Goal: Task Accomplishment & Management: Use online tool/utility

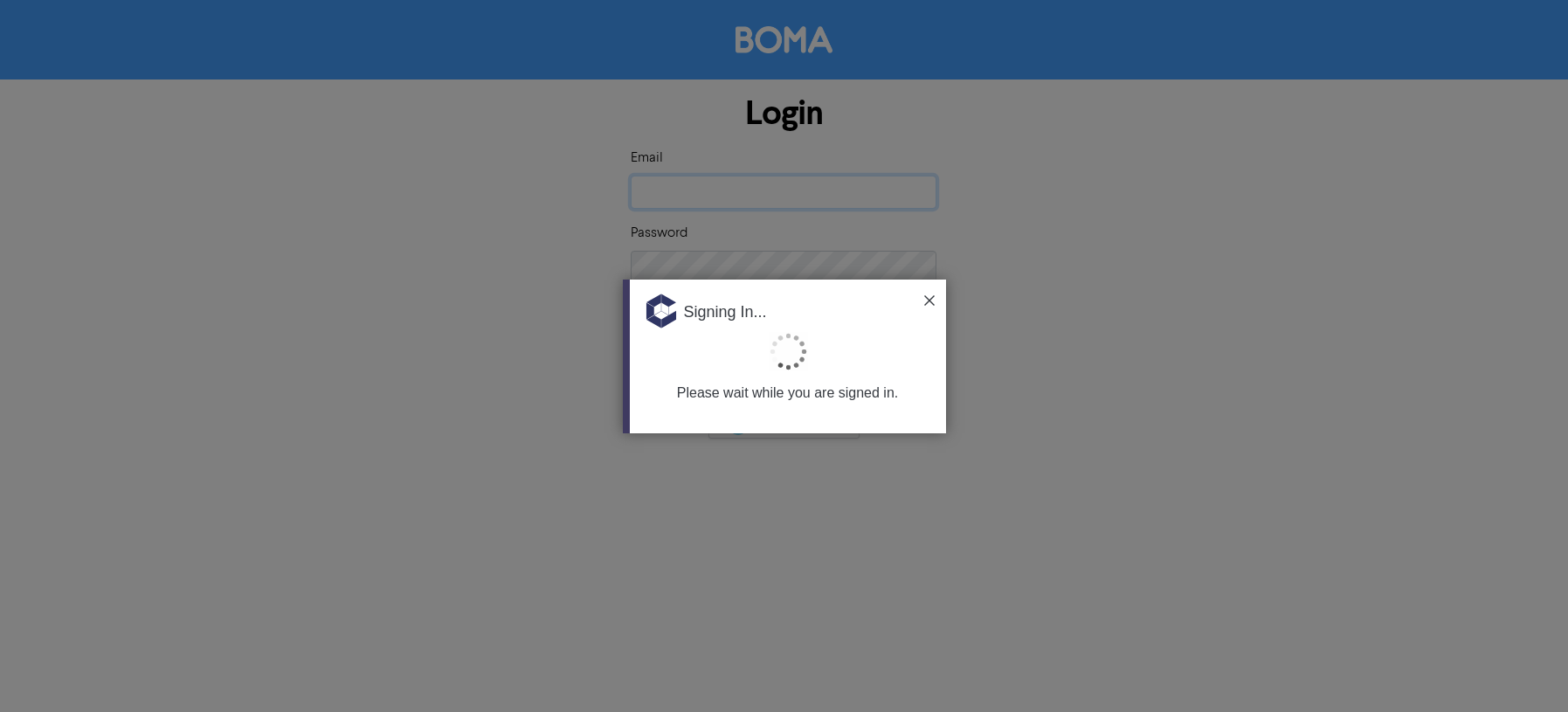
type input "[PERSON_NAME][EMAIL_ADDRESS][DOMAIN_NAME][PERSON_NAME]"
click at [927, 299] on img at bounding box center [929, 300] width 10 height 10
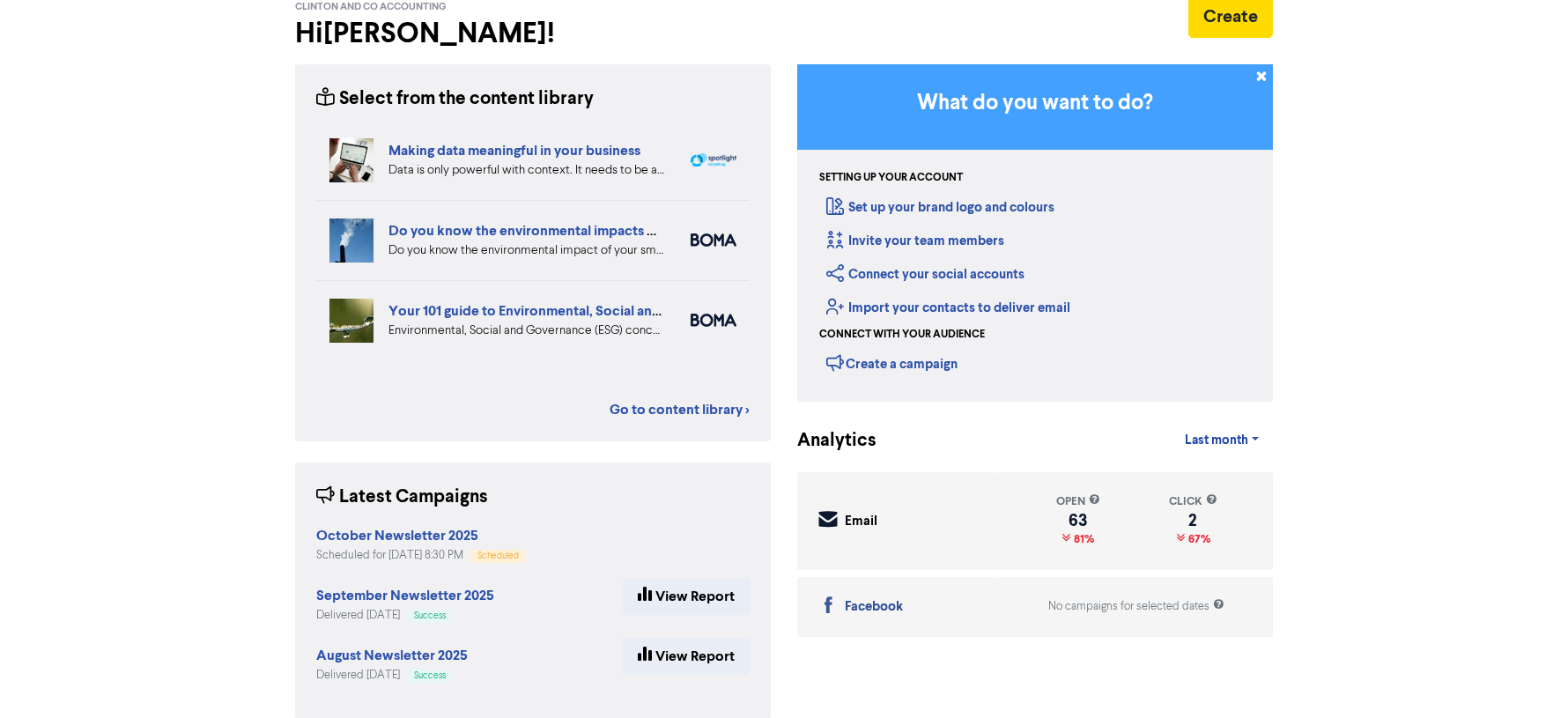
scroll to position [116, 0]
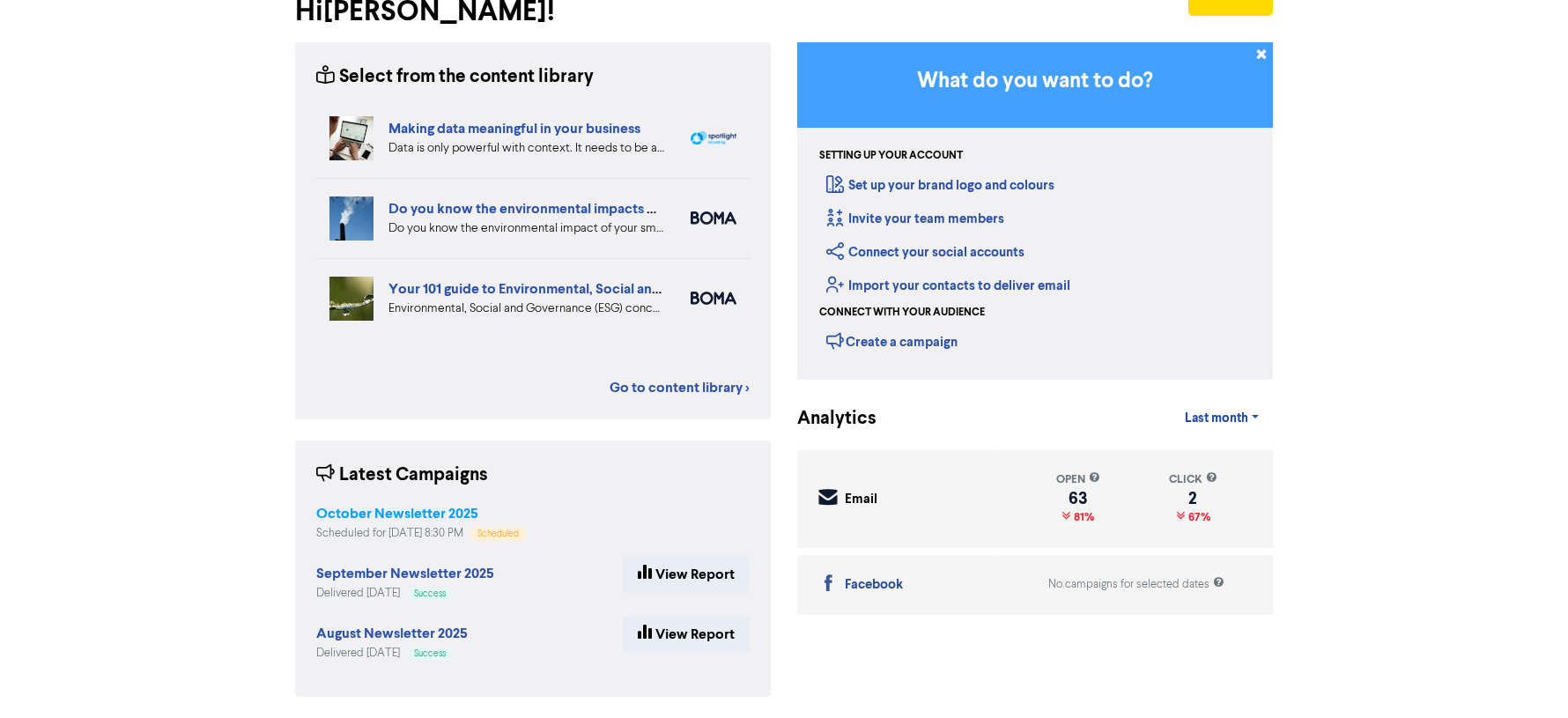
click at [360, 508] on strong "October Newsletter 2025" at bounding box center [397, 513] width 162 height 18
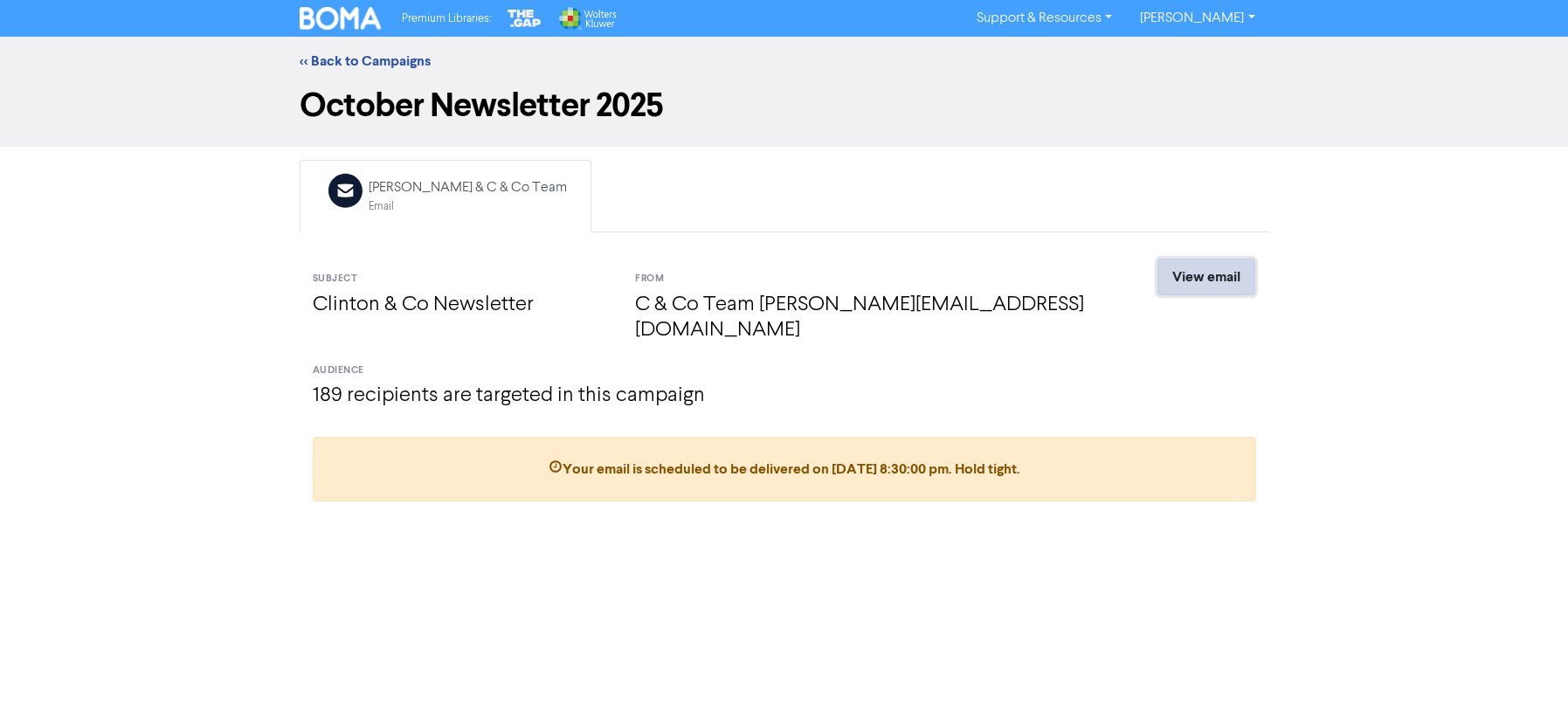
click at [1197, 281] on link "View email" at bounding box center [1207, 277] width 98 height 37
click at [319, 60] on link "<< Back to Campaigns" at bounding box center [365, 61] width 131 height 18
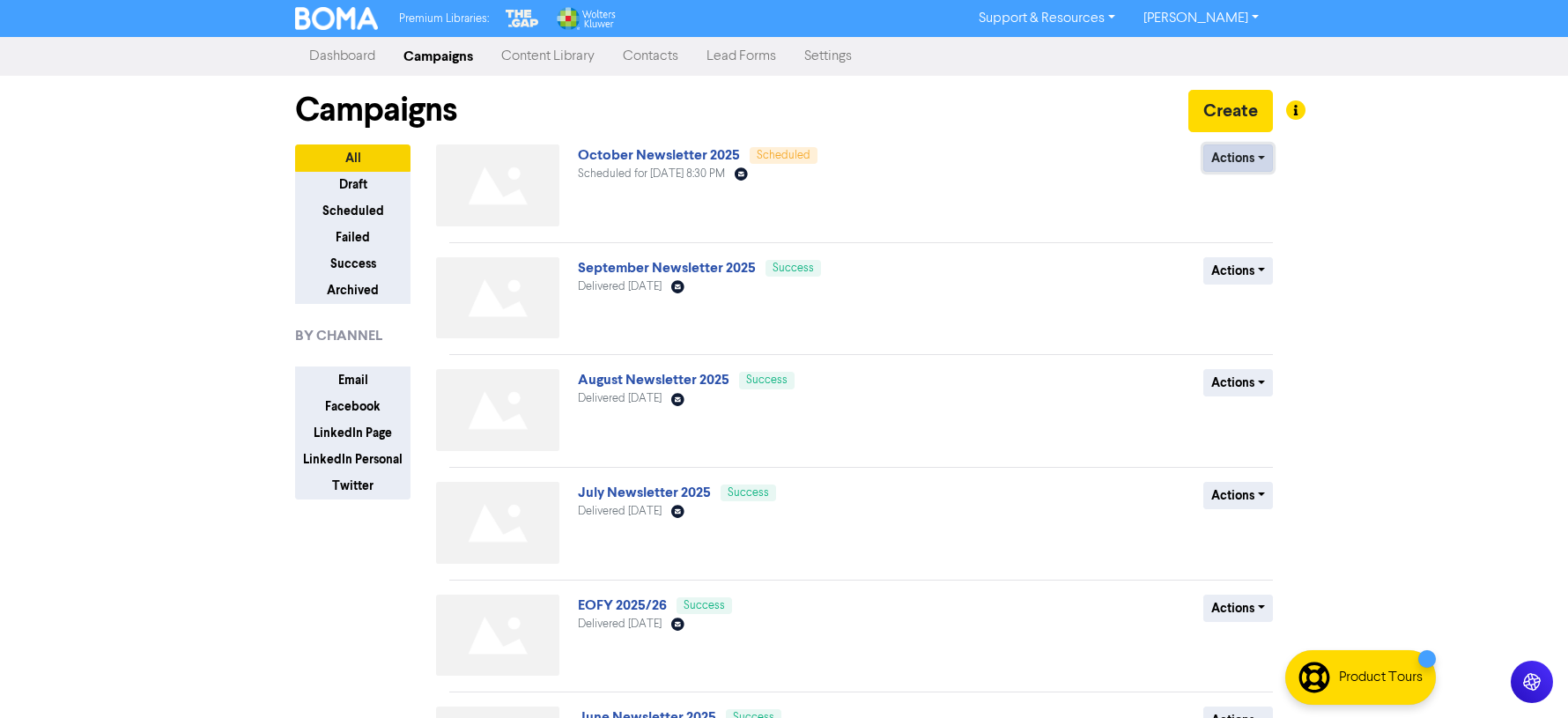
click at [1265, 156] on button "Actions" at bounding box center [1238, 157] width 70 height 27
click at [1253, 190] on button "Revert to draft" at bounding box center [1274, 196] width 139 height 28
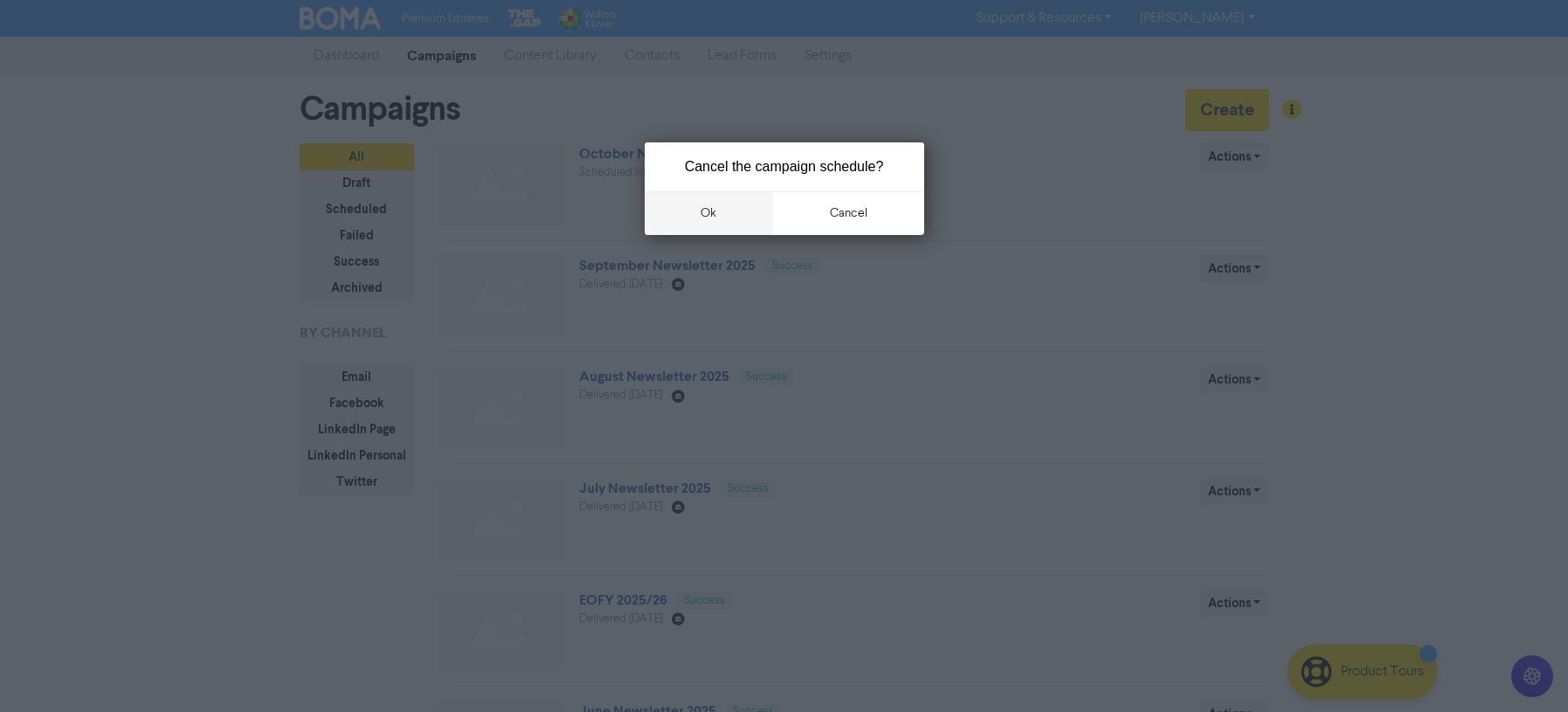
click at [716, 209] on button "ok" at bounding box center [710, 212] width 129 height 43
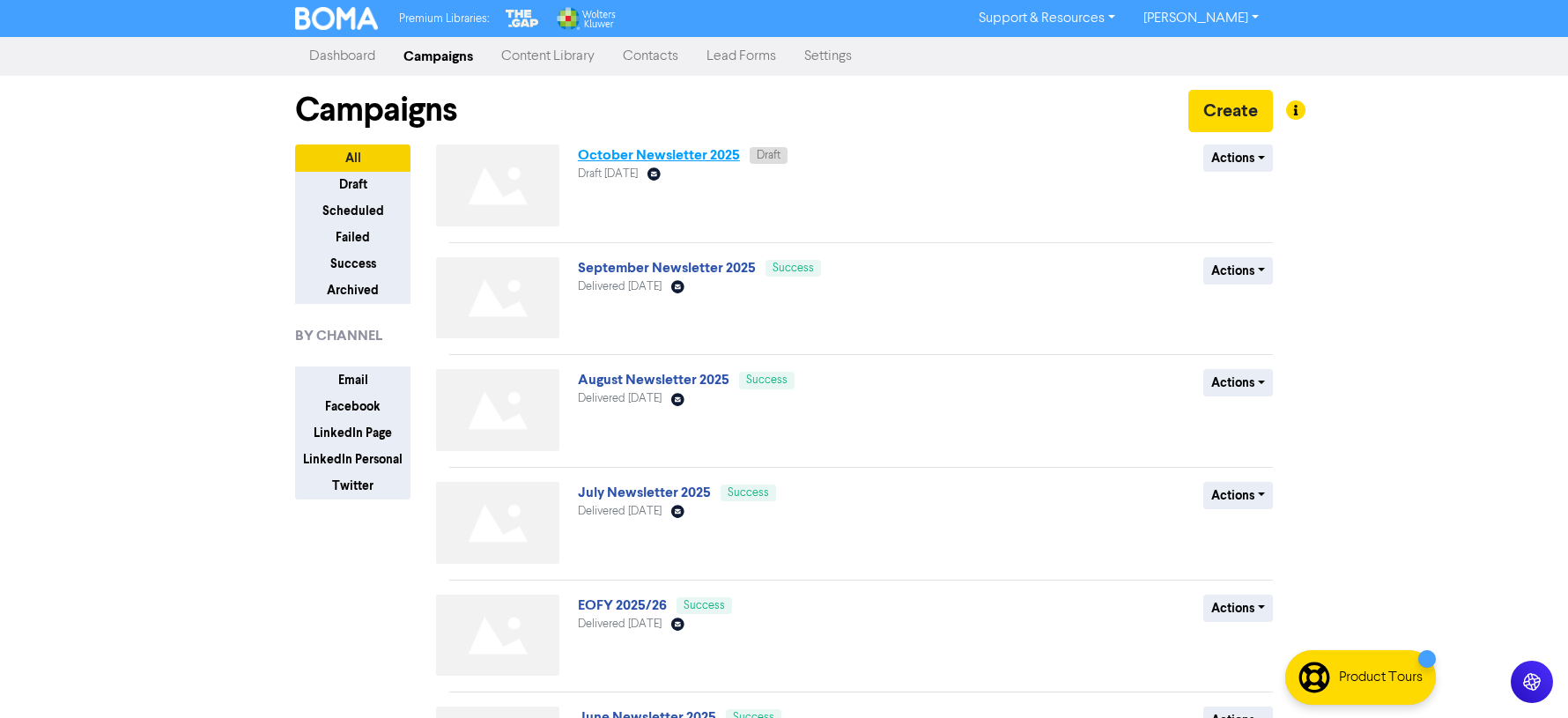
click at [642, 151] on link "October Newsletter 2025" at bounding box center [659, 155] width 162 height 18
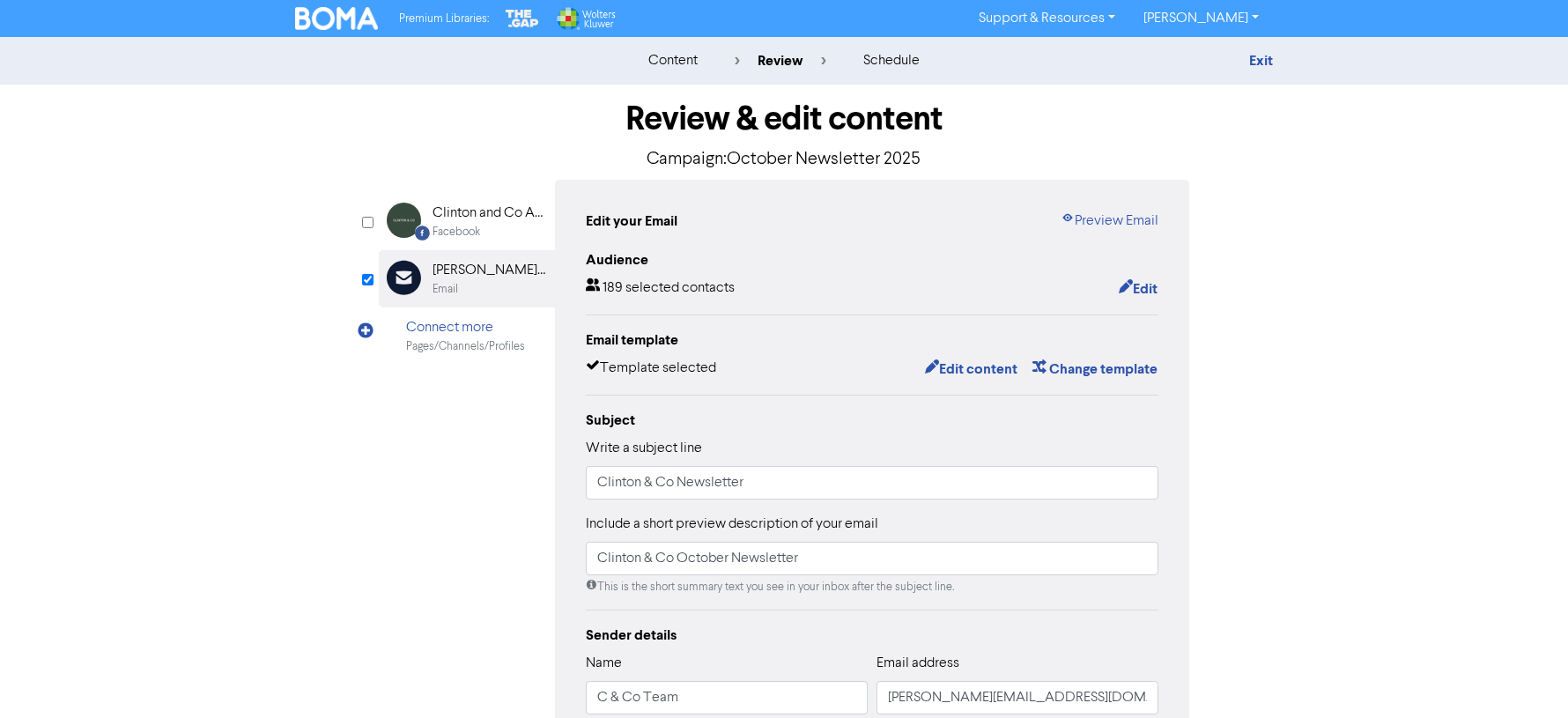
scroll to position [290, 0]
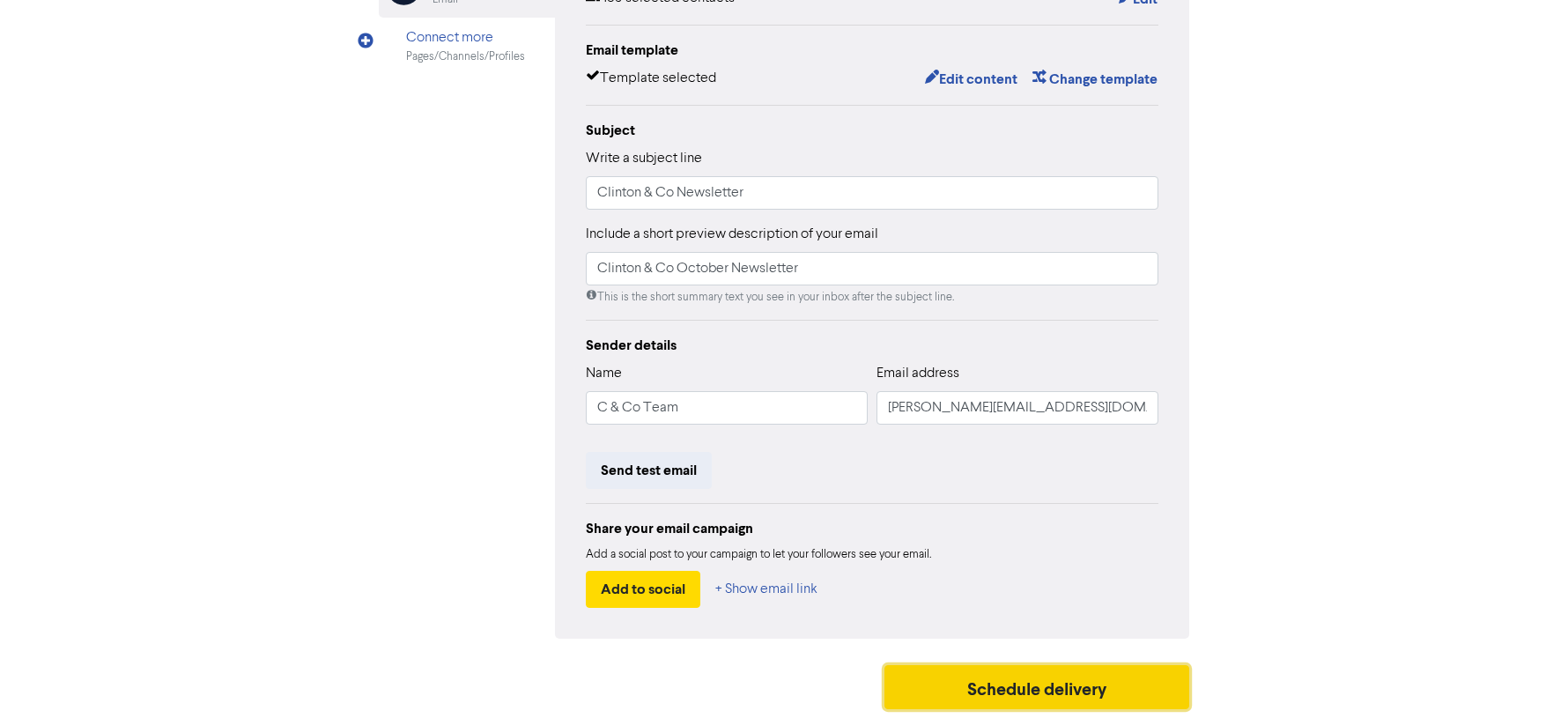
click at [1012, 689] on button "Schedule delivery" at bounding box center [1036, 686] width 305 height 44
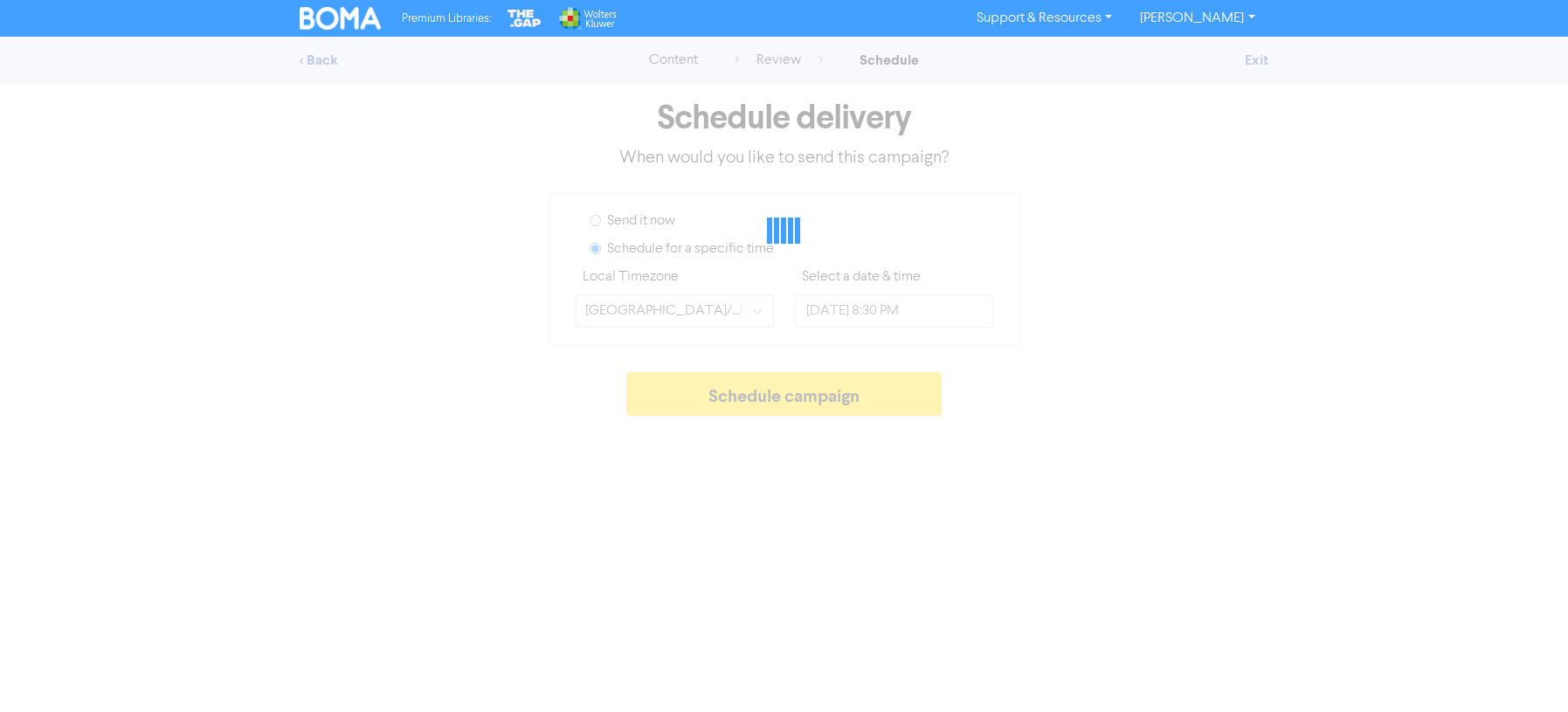
type input "[DATE] 12:00 PM"
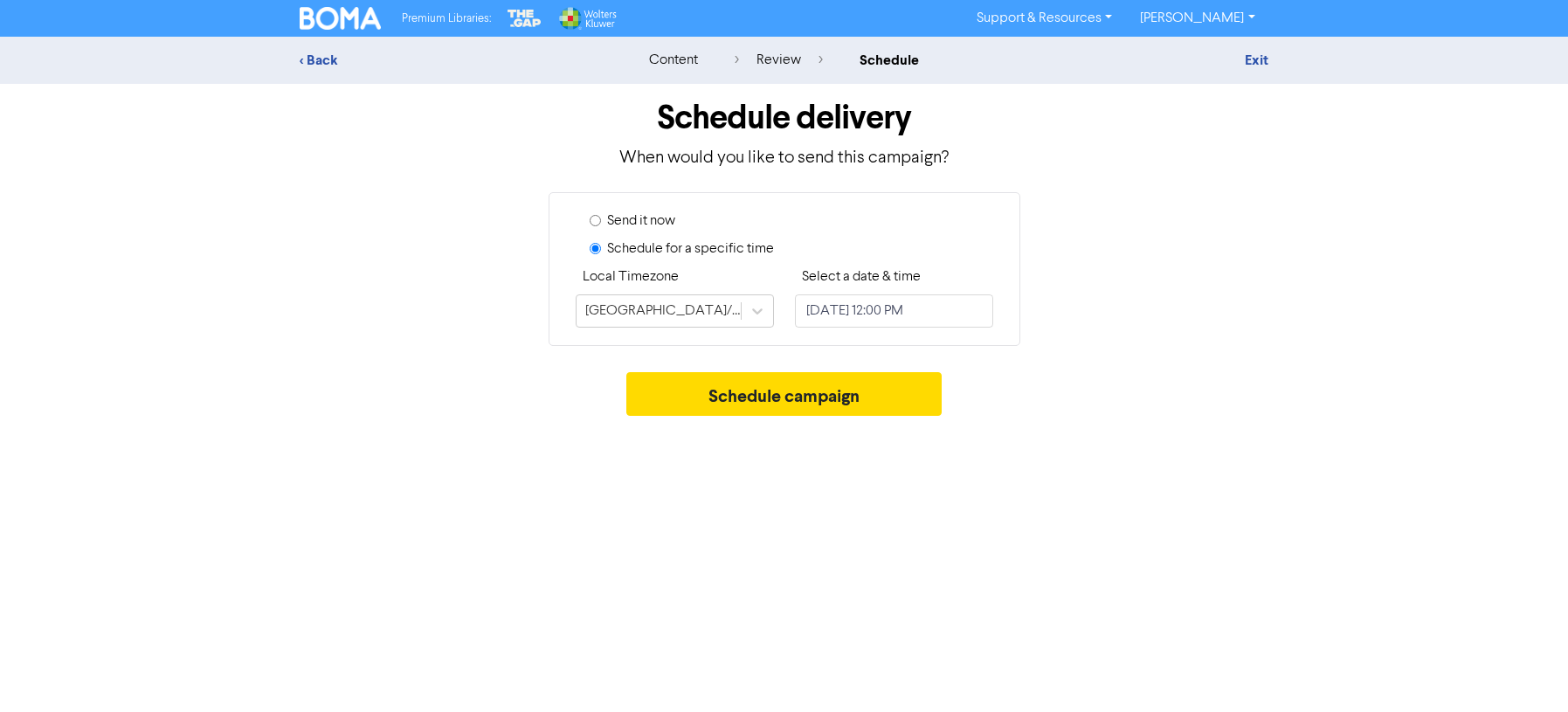
click at [595, 220] on input "Send it now" at bounding box center [595, 221] width 11 height 11
radio input "true"
radio input "false"
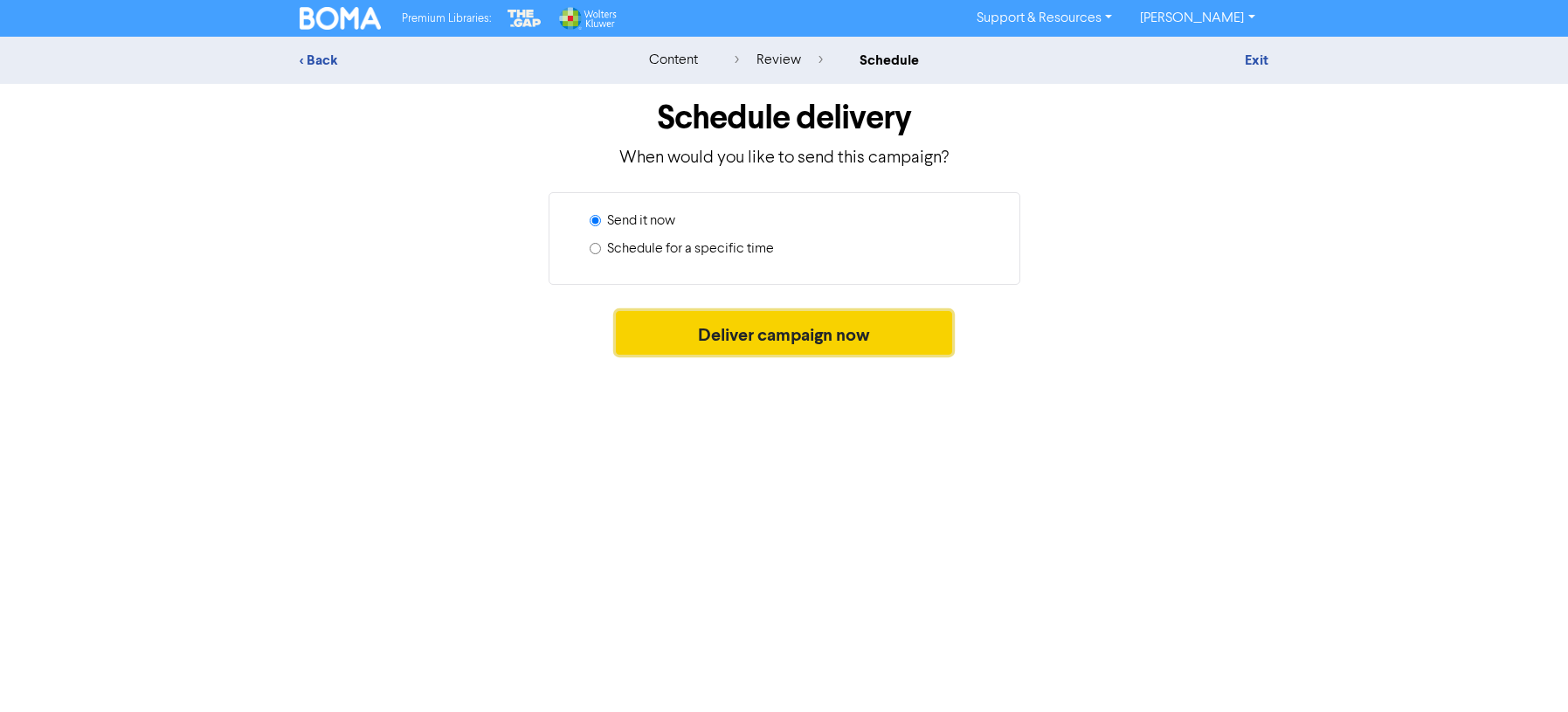
click at [780, 334] on button "Deliver campaign now" at bounding box center [784, 332] width 336 height 43
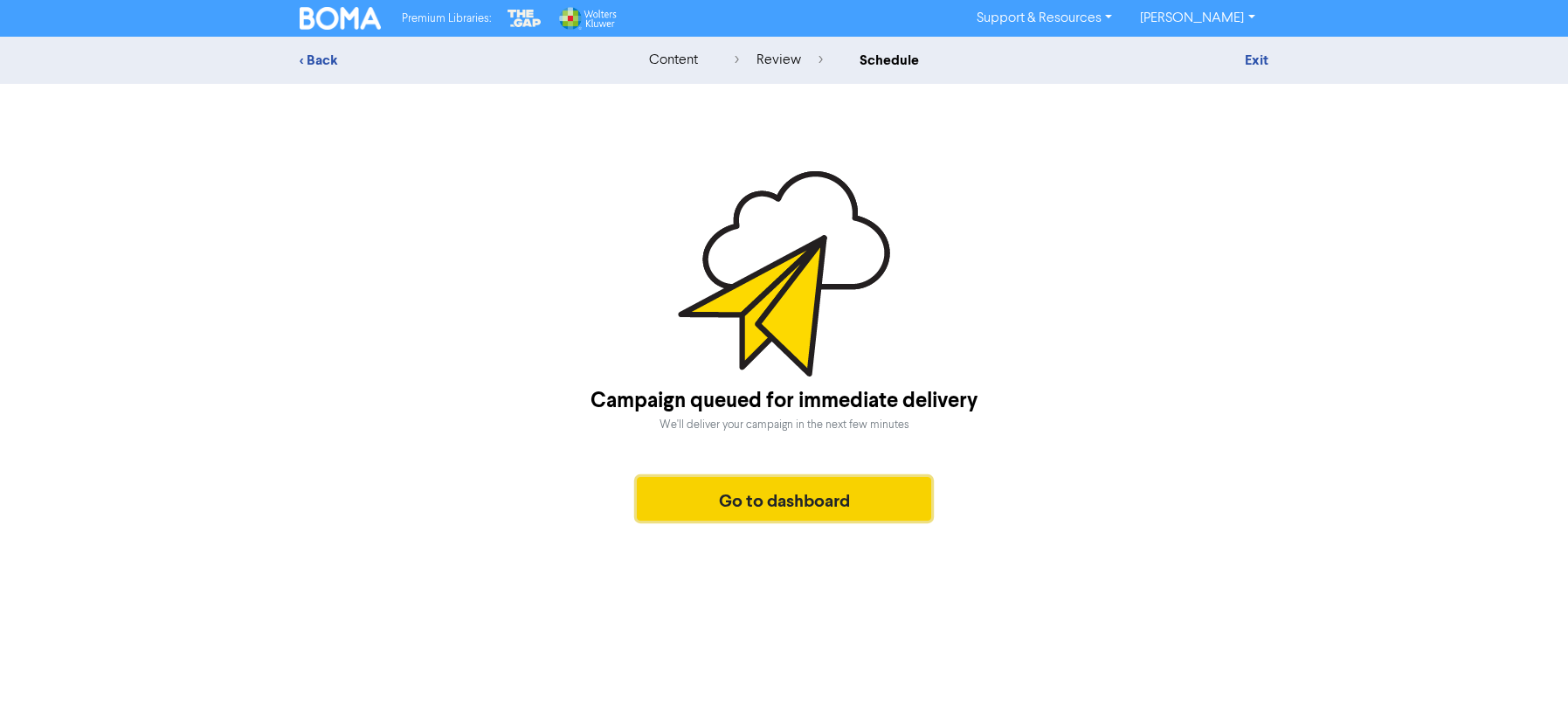
click at [732, 496] on button "Go to dashboard" at bounding box center [784, 498] width 296 height 43
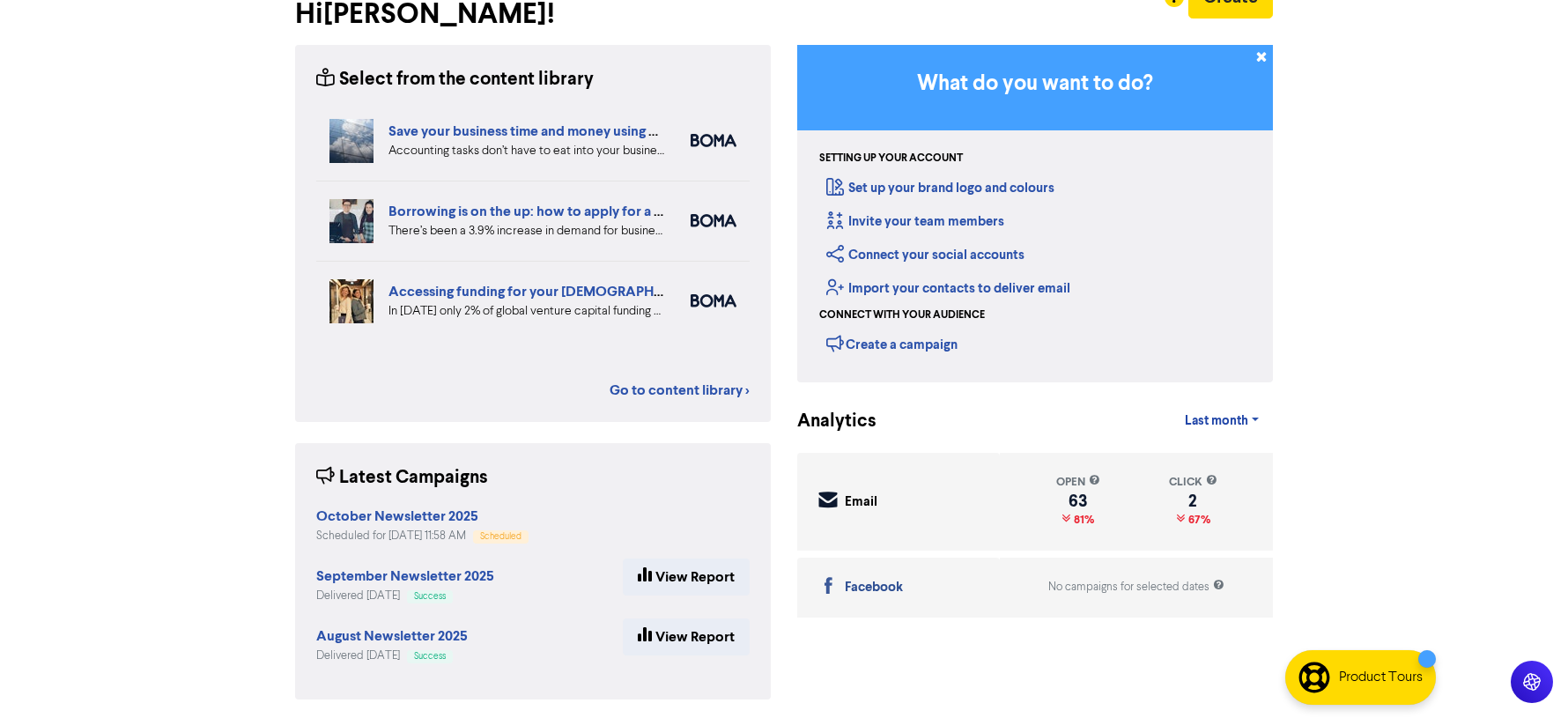
scroll to position [116, 0]
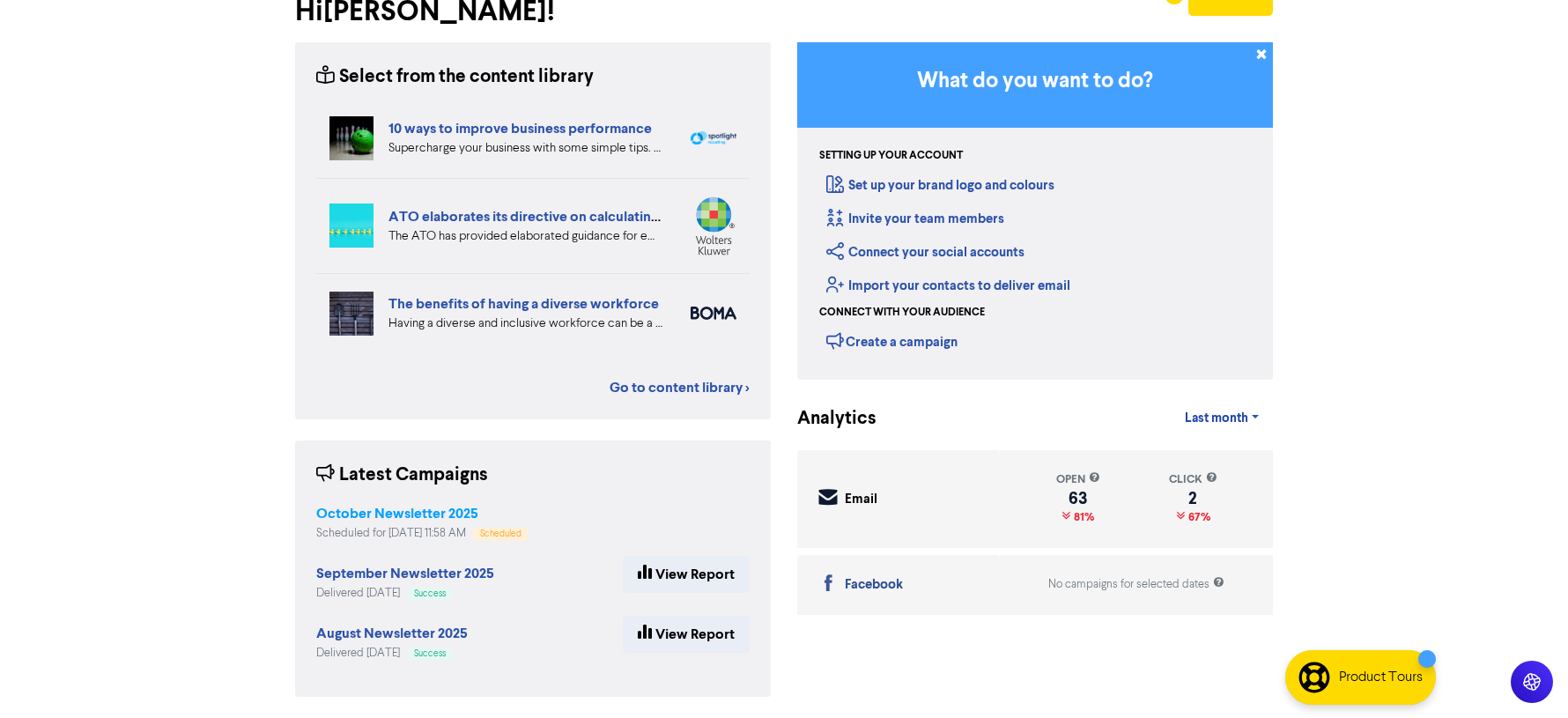
click at [389, 515] on strong "October Newsletter 2025" at bounding box center [397, 513] width 162 height 18
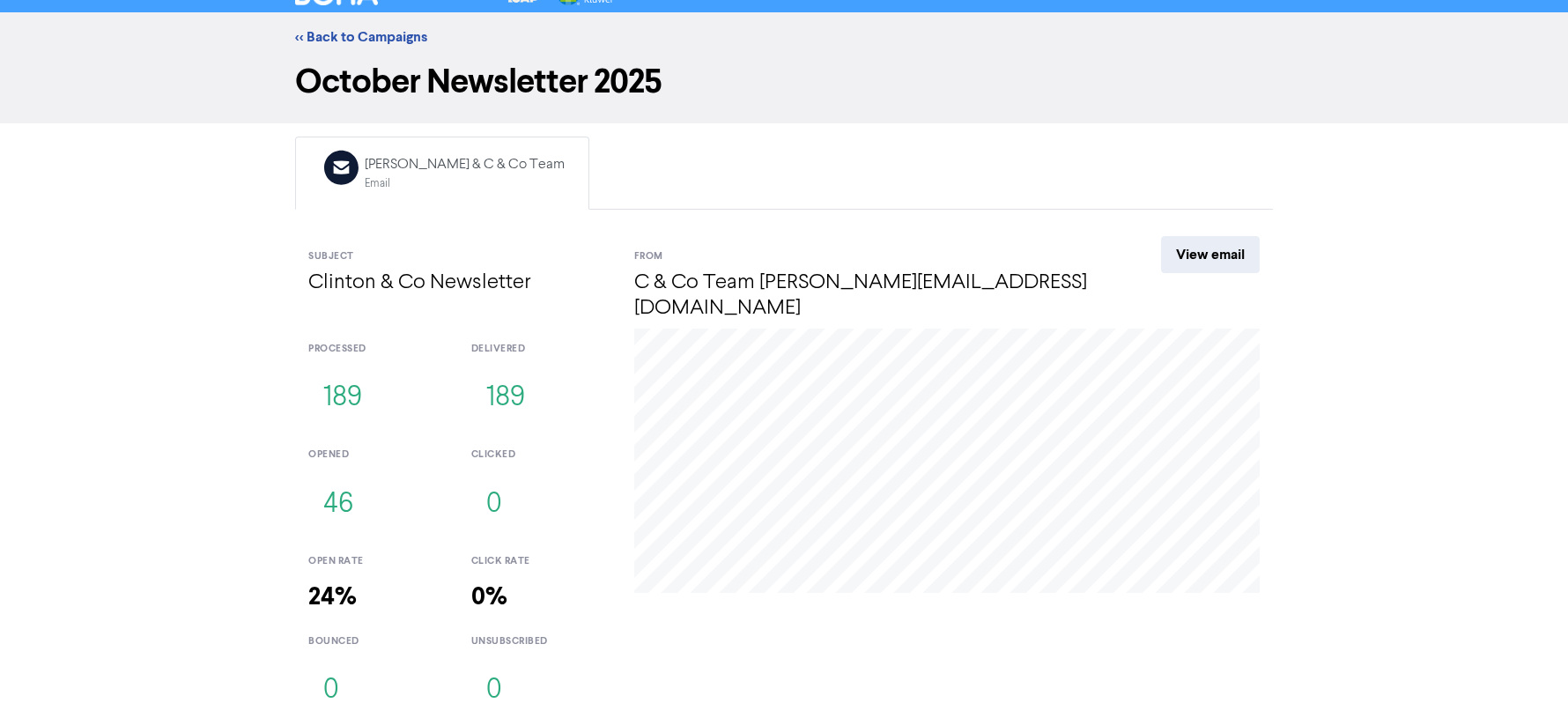
scroll to position [34, 0]
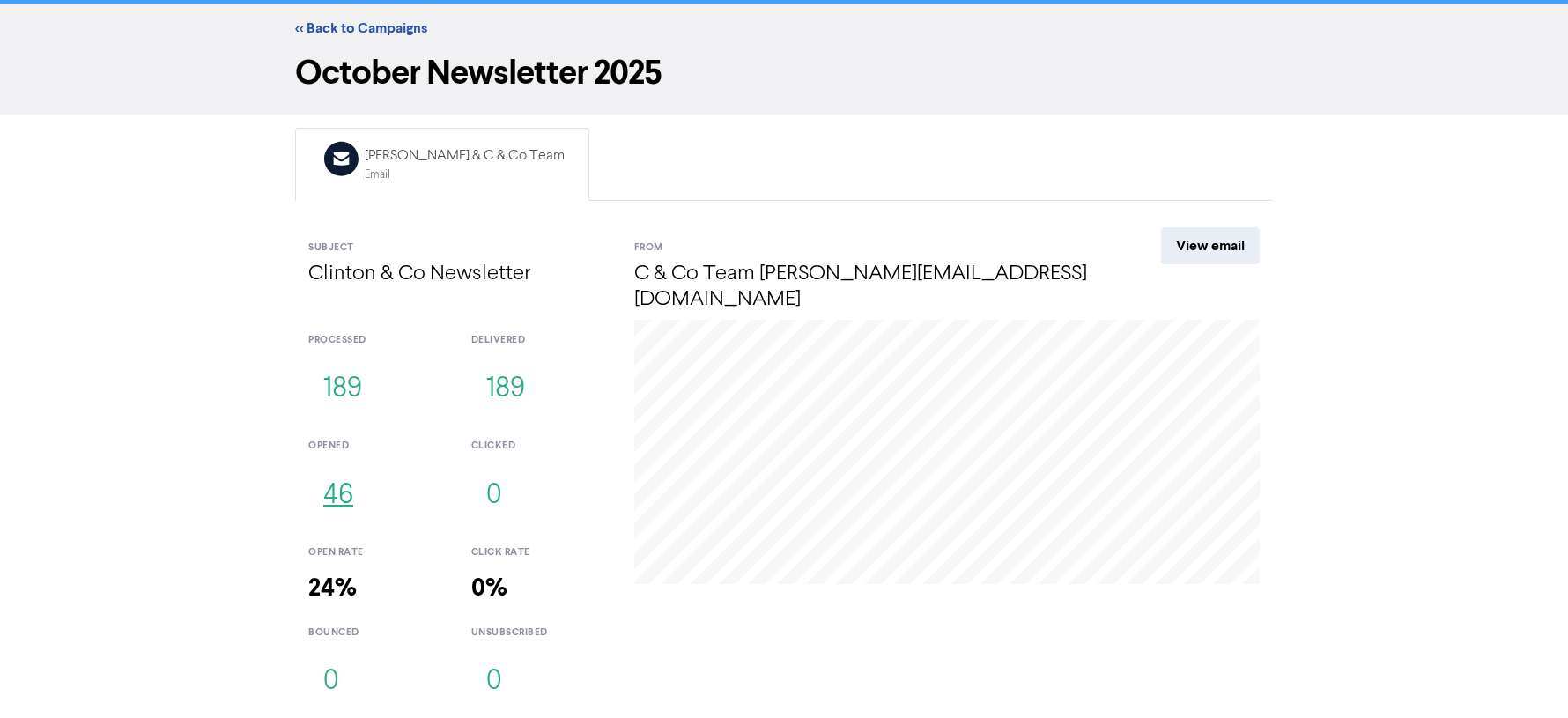
click at [340, 494] on button "46" at bounding box center [338, 495] width 60 height 58
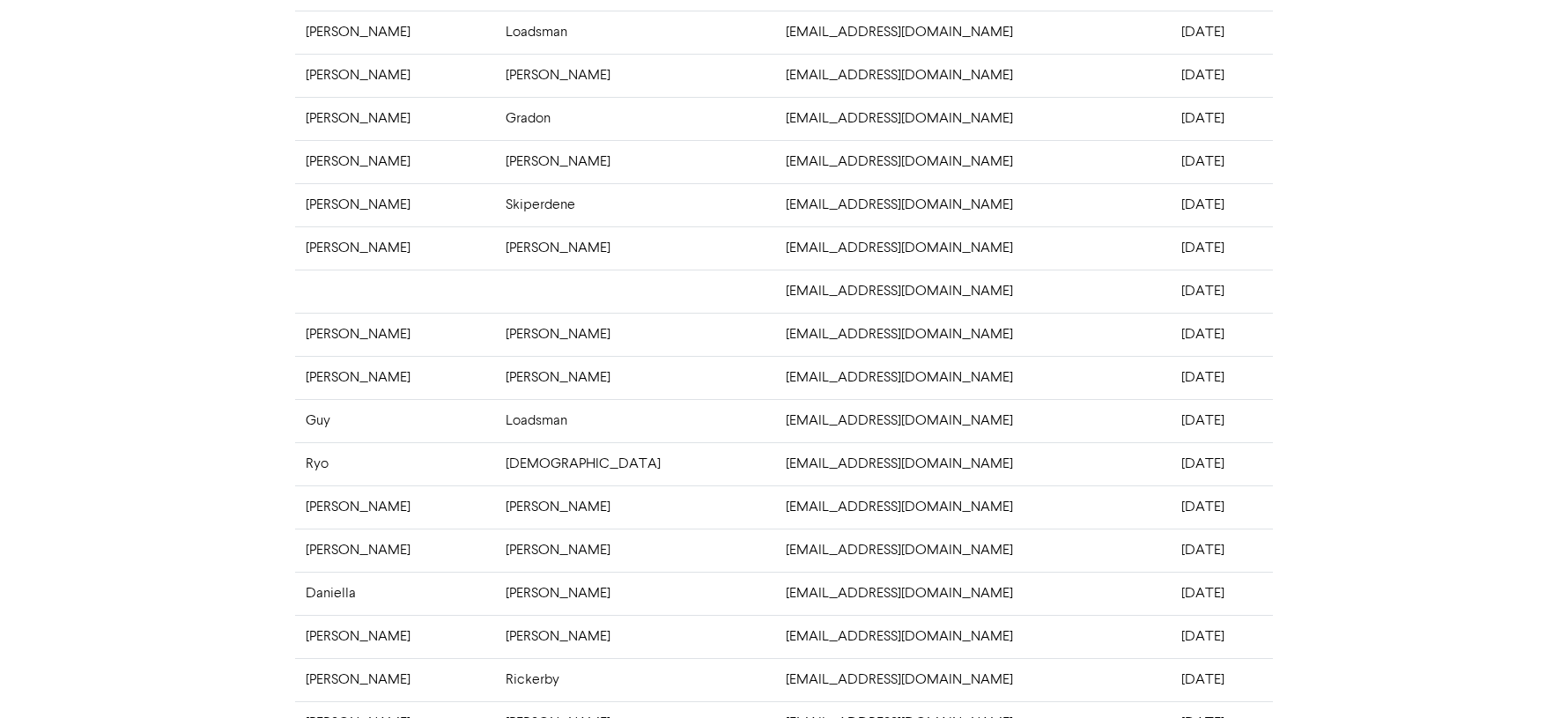
scroll to position [429, 0]
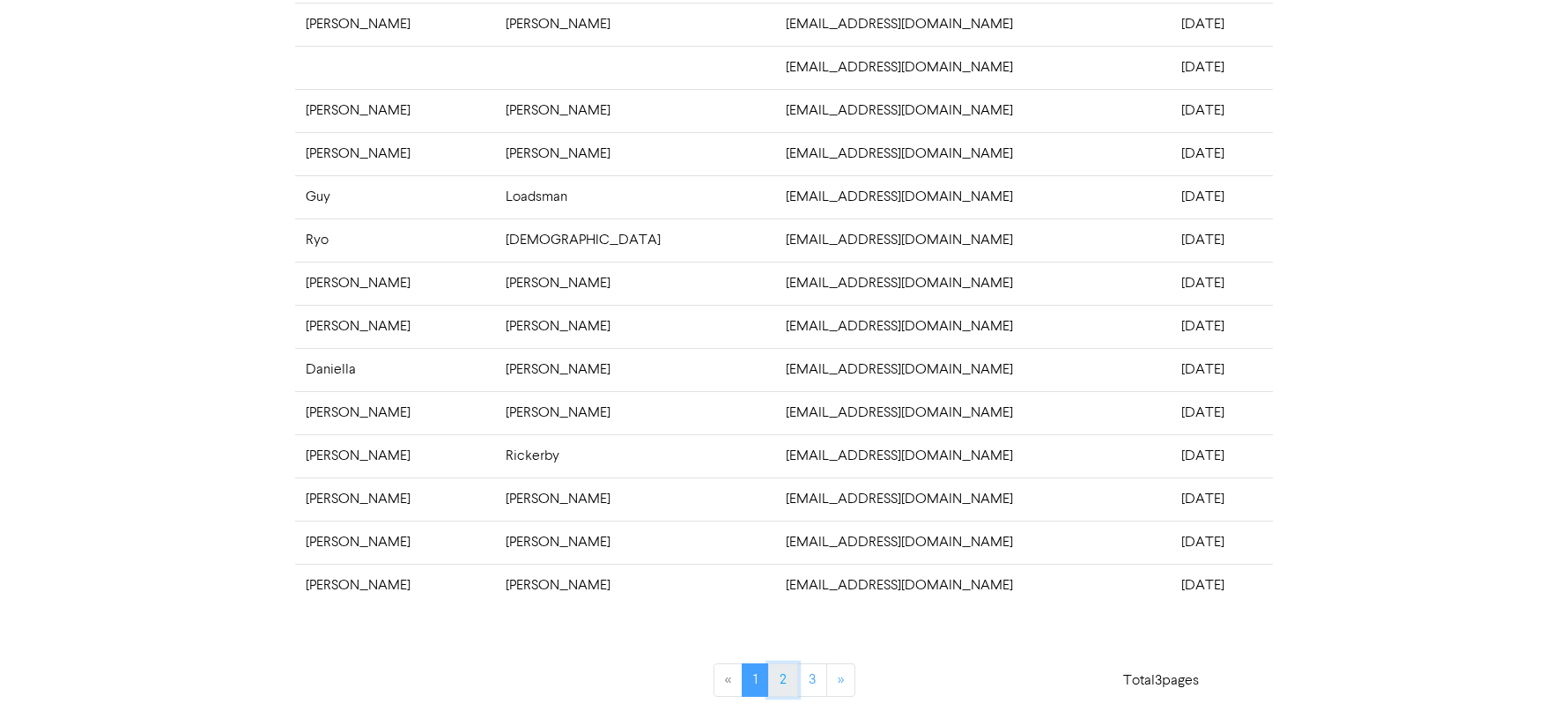
click at [788, 675] on link "2" at bounding box center [784, 680] width 30 height 34
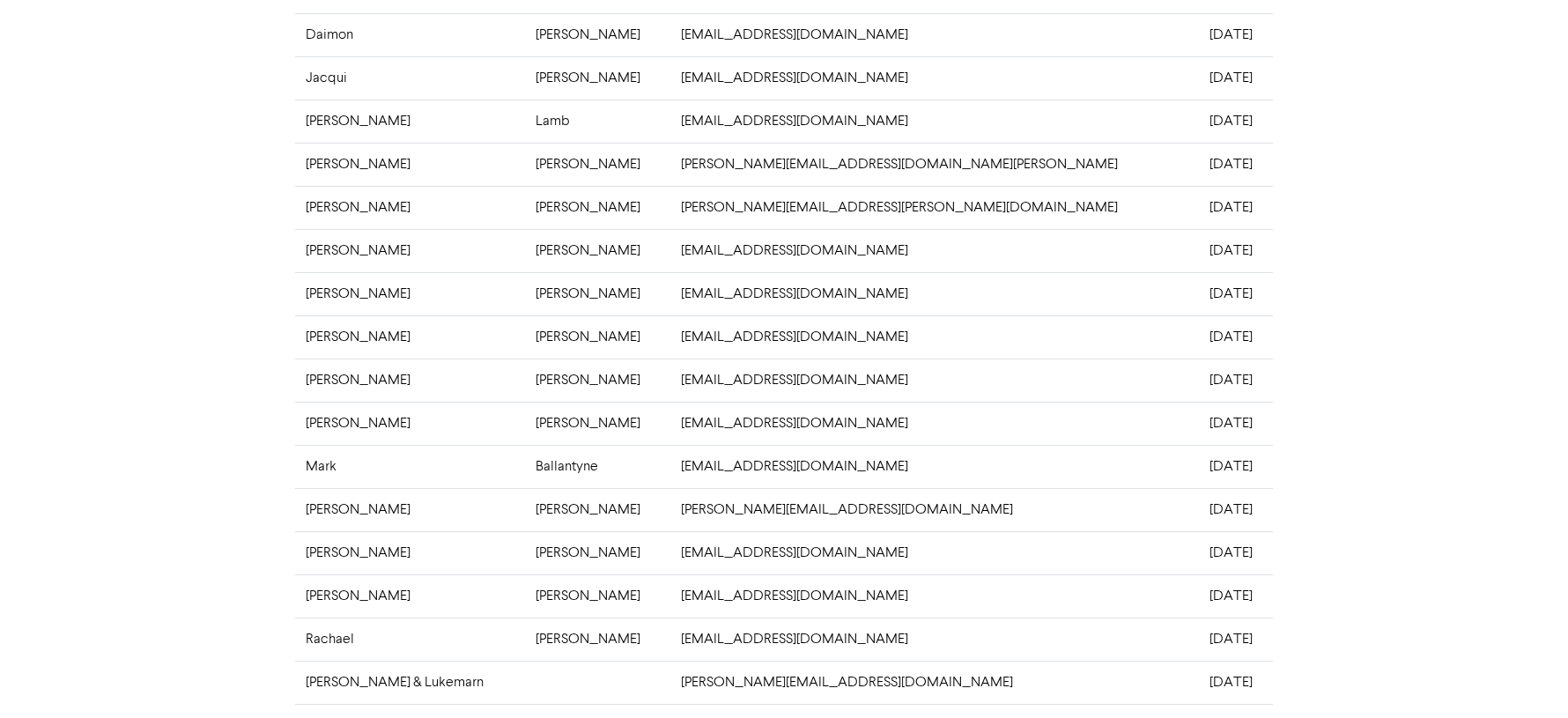
scroll to position [0, 0]
